Goal: Task Accomplishment & Management: Complete application form

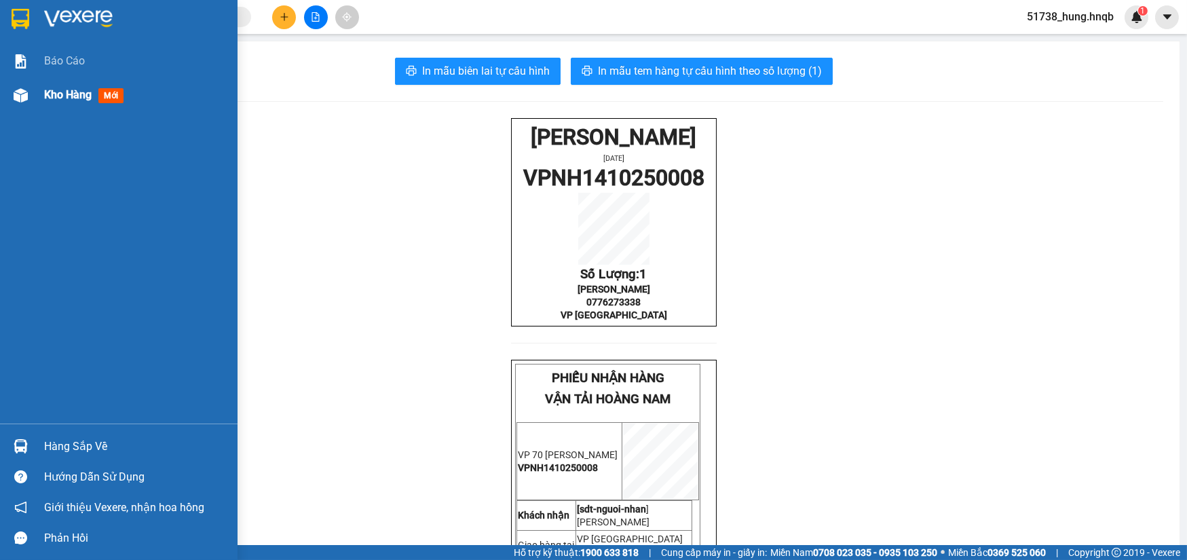
click at [29, 98] on div at bounding box center [21, 95] width 24 height 24
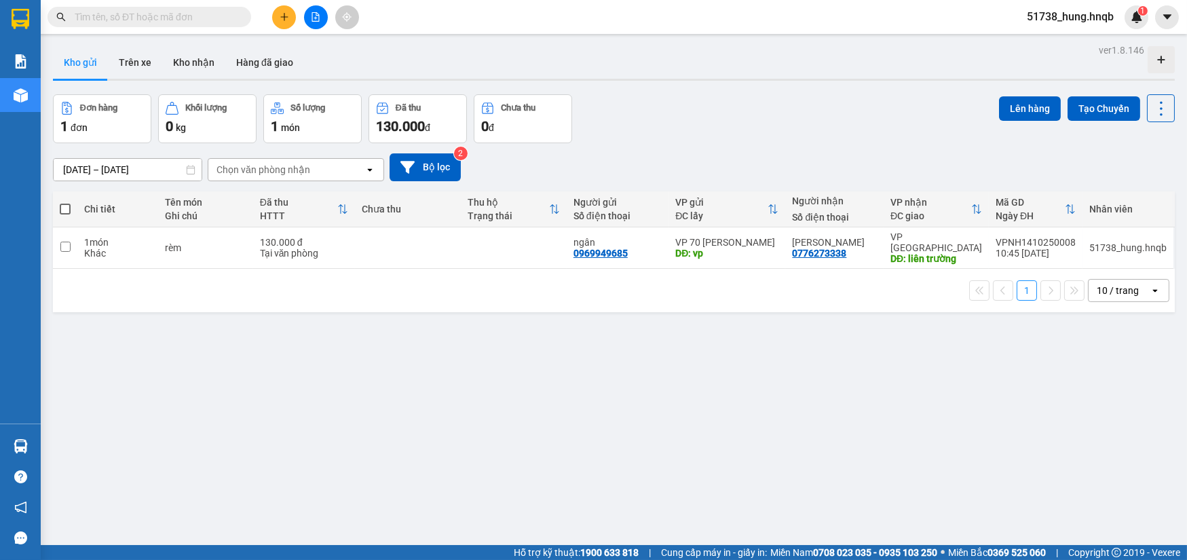
click at [295, 12] on button at bounding box center [284, 17] width 24 height 24
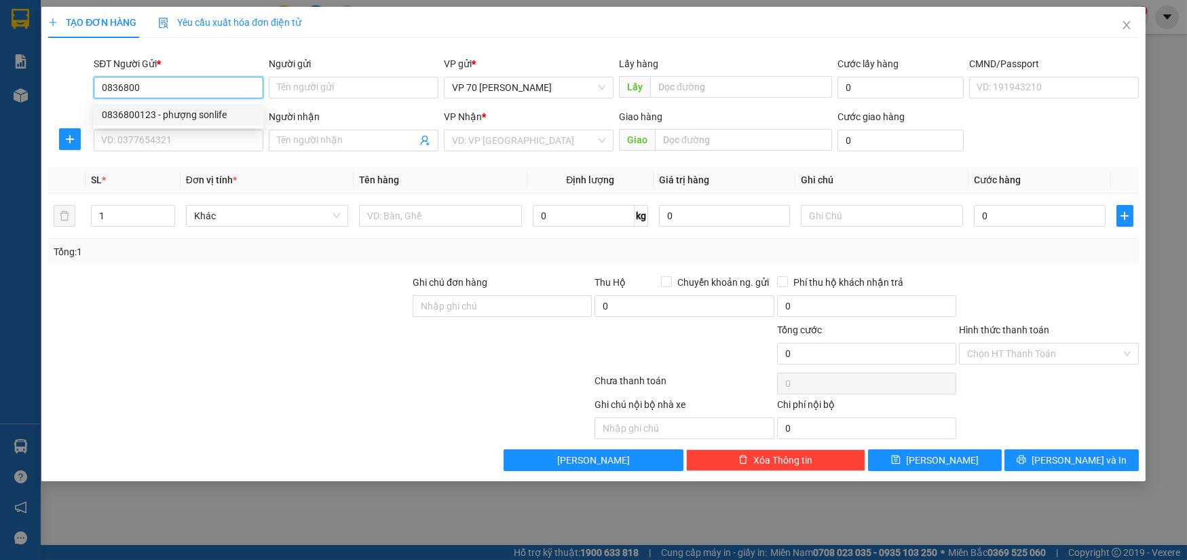
click at [149, 115] on div "0836800123 - phượng sonlife" at bounding box center [178, 114] width 153 height 15
type input "0836800123"
type input "phượng sonlife"
type input "vực vòng [GEOGRAPHIC_DATA]"
type input "0836800123"
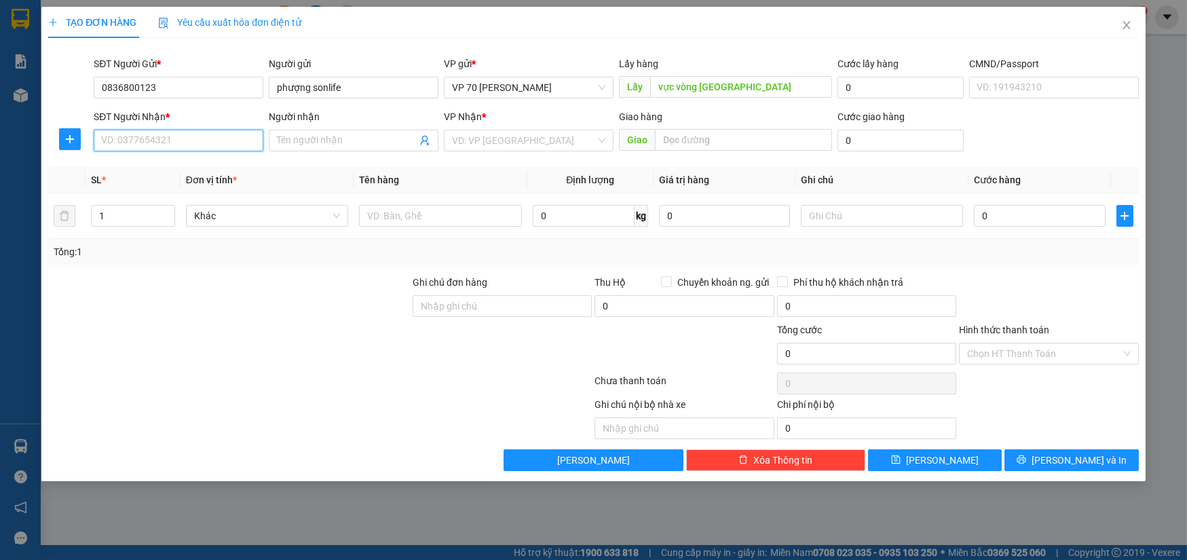
click at [172, 131] on input "SĐT Người Nhận *" at bounding box center [179, 141] width 170 height 22
click at [214, 171] on div "0389862188 - cty xd [PERSON_NAME]" at bounding box center [182, 167] width 161 height 15
type input "0389862188"
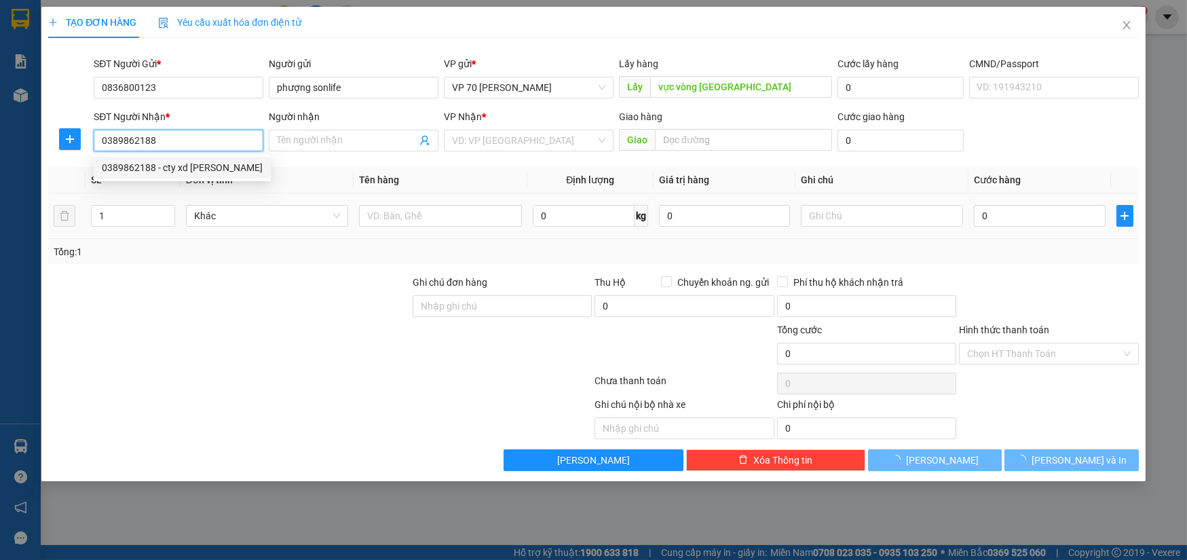
type input "cty xd [PERSON_NAME]"
type input "agribank minh cầm"
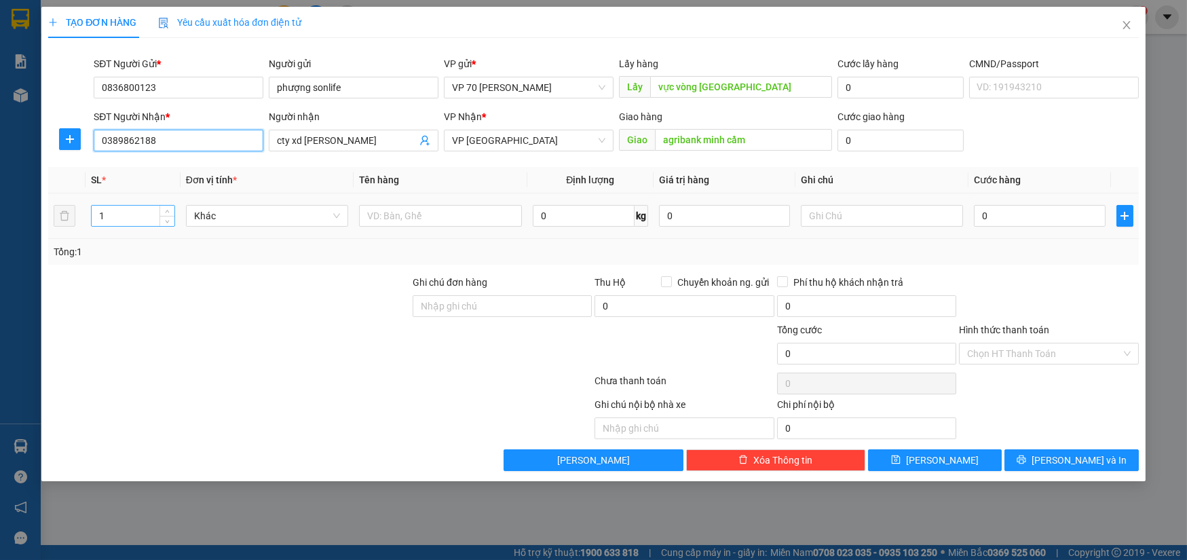
type input "0389862188"
click at [116, 219] on input "1" at bounding box center [133, 216] width 82 height 20
type input "5"
click at [385, 217] on input "text" at bounding box center [440, 216] width 163 height 22
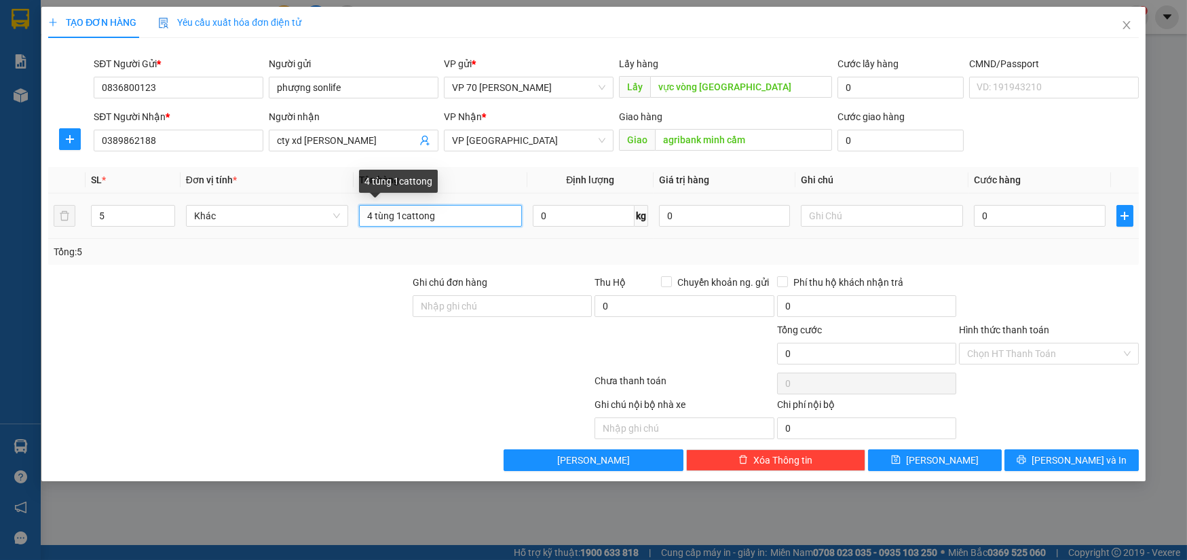
click at [378, 216] on input "4 tùng 1cattong" at bounding box center [440, 216] width 163 height 22
type input "4 thùng 1cattong"
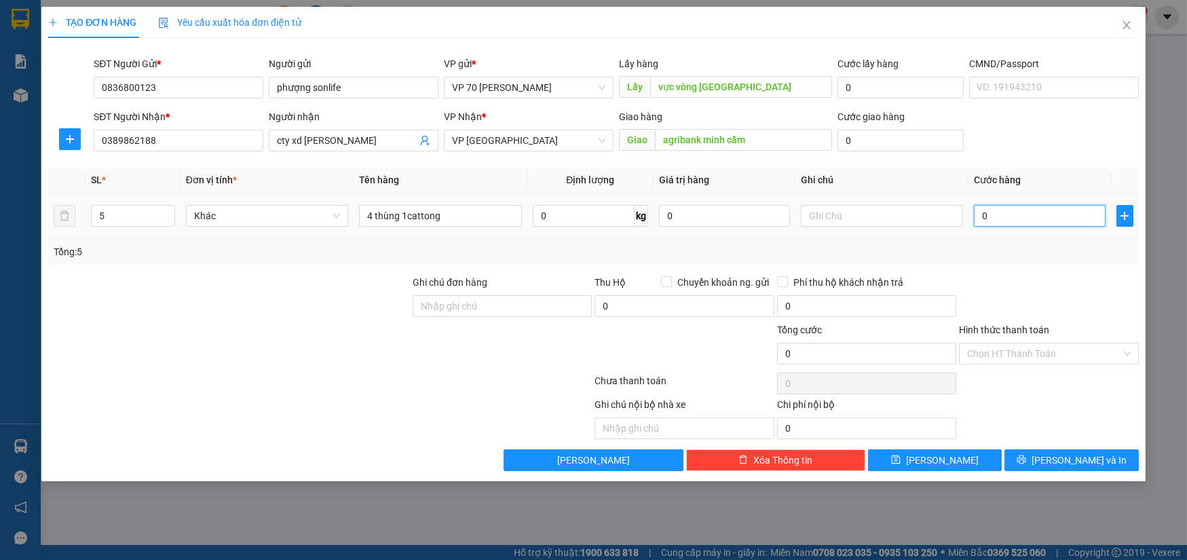
click at [1051, 224] on input "0" at bounding box center [1039, 216] width 131 height 22
type input "1"
type input "18"
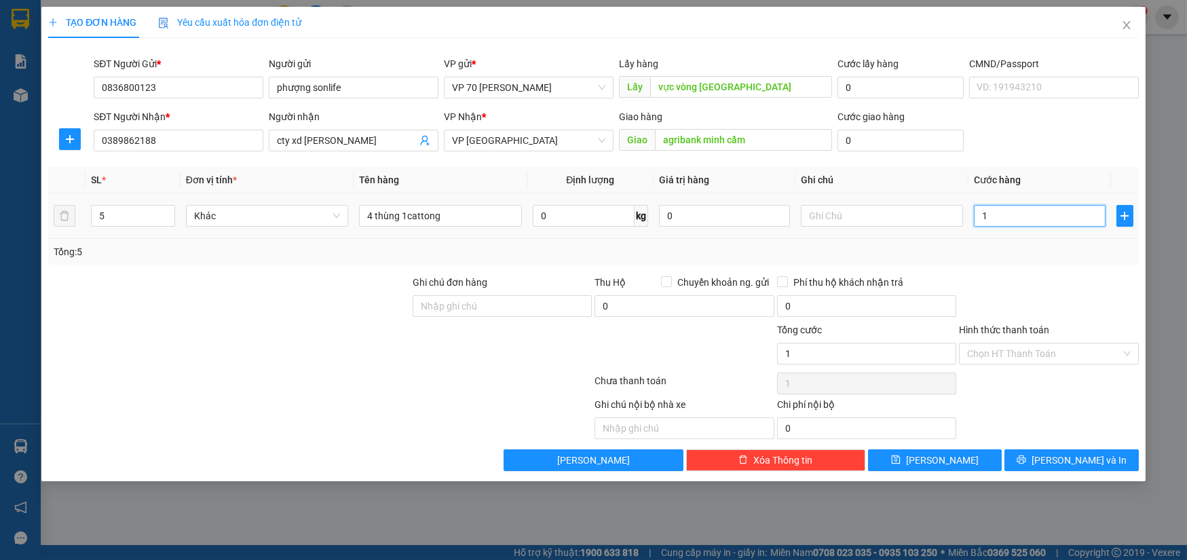
type input "18"
type input "180"
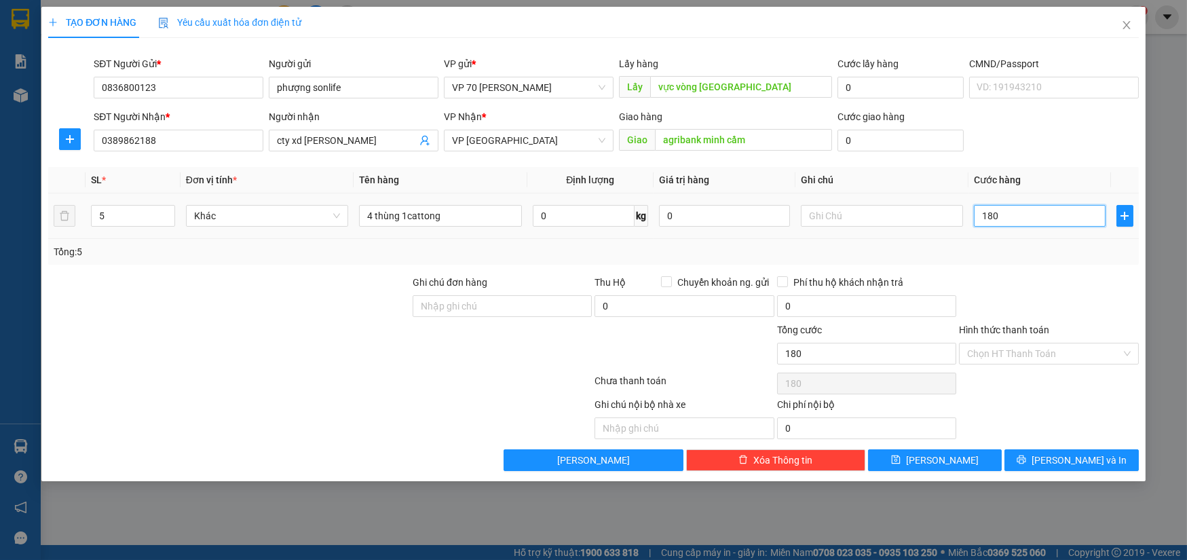
type input "1.800"
type input "18.000"
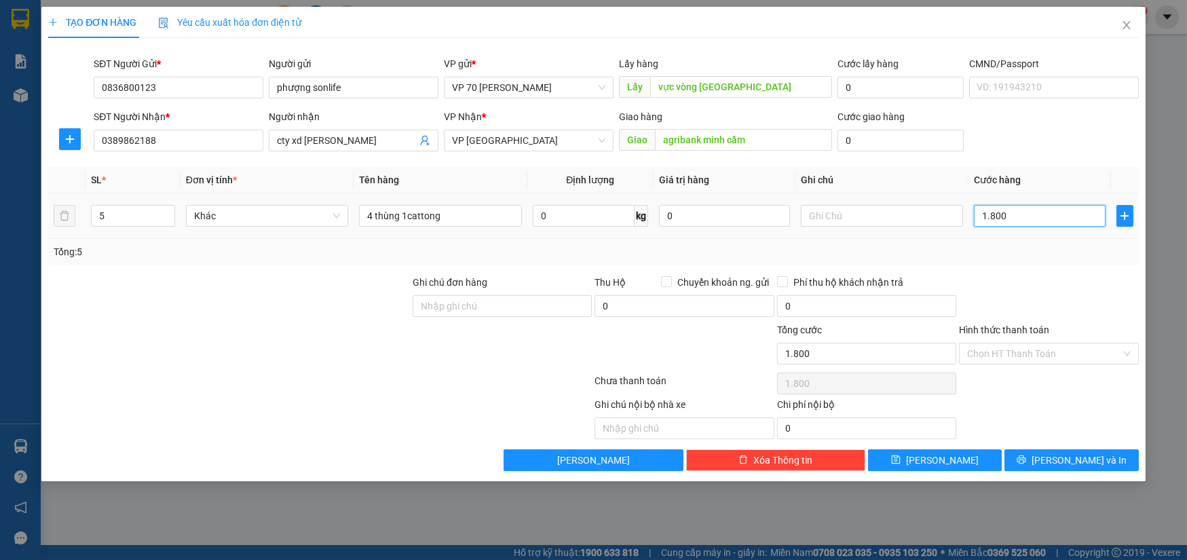
type input "18.000"
type input "180.000"
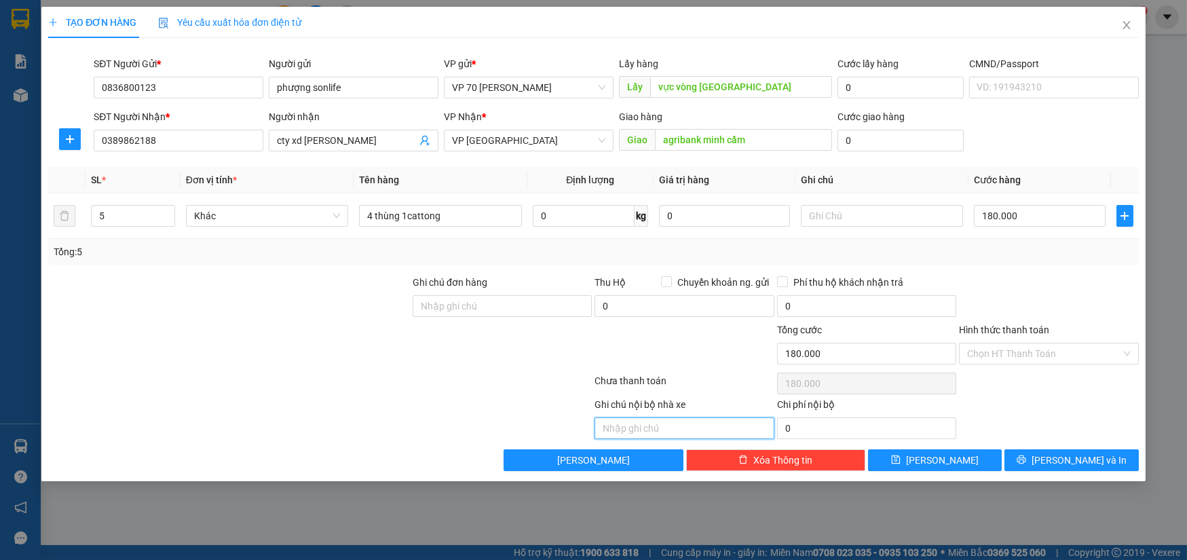
click at [696, 426] on input "text" at bounding box center [684, 428] width 179 height 22
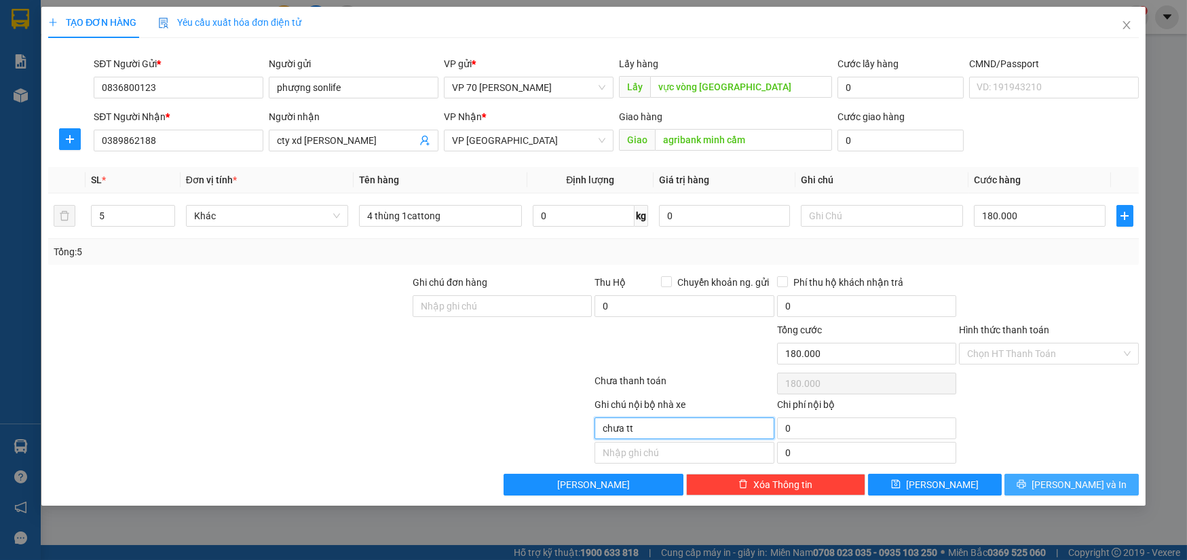
type input "chưa tt"
click at [1102, 484] on button "[PERSON_NAME] và In" at bounding box center [1072, 485] width 134 height 22
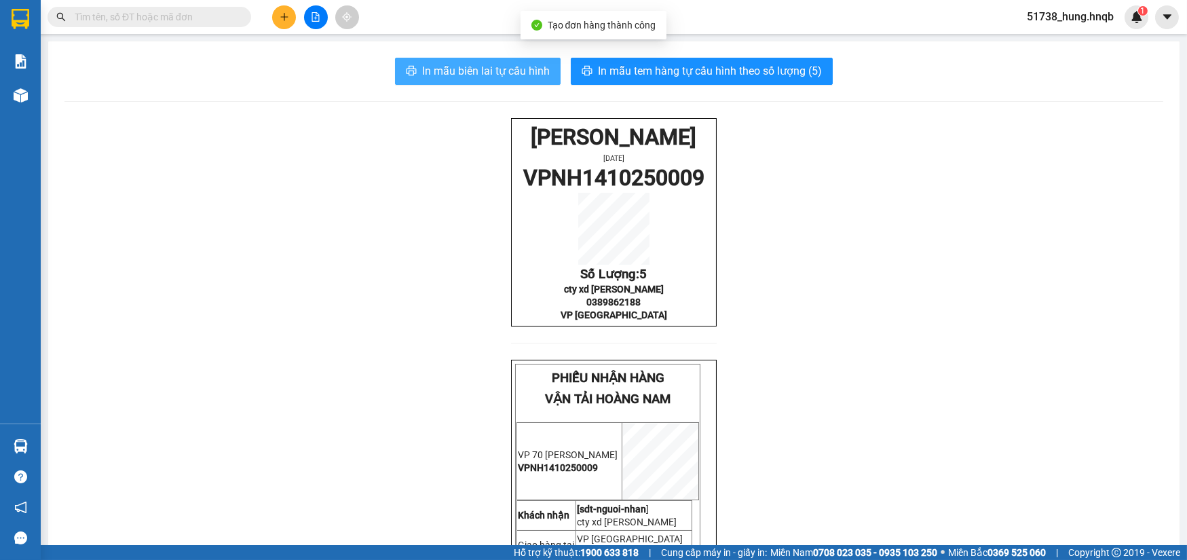
click at [468, 68] on span "In mẫu biên lai tự cấu hình" at bounding box center [486, 70] width 128 height 17
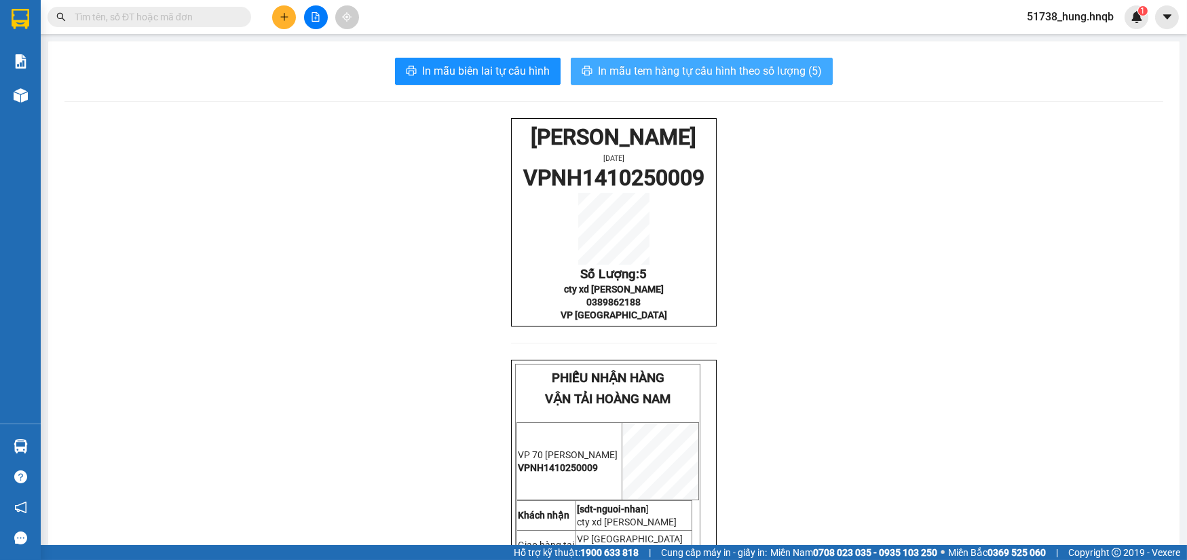
click at [721, 74] on span "In mẫu tem hàng tự cấu hình theo số lượng (5)" at bounding box center [710, 70] width 224 height 17
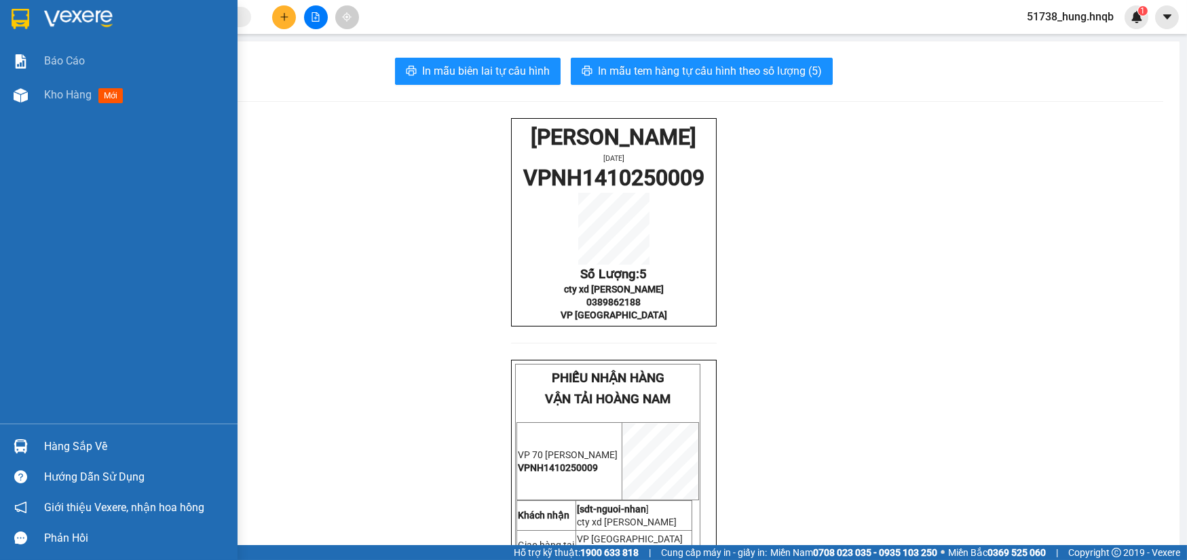
drag, startPoint x: 6, startPoint y: 133, endPoint x: 29, endPoint y: 114, distance: 29.4
click at [7, 133] on div "Báo cáo Kho hàng mới" at bounding box center [119, 233] width 238 height 379
click at [35, 95] on div "Kho hàng mới" at bounding box center [119, 95] width 238 height 34
